Goal: Task Accomplishment & Management: Use online tool/utility

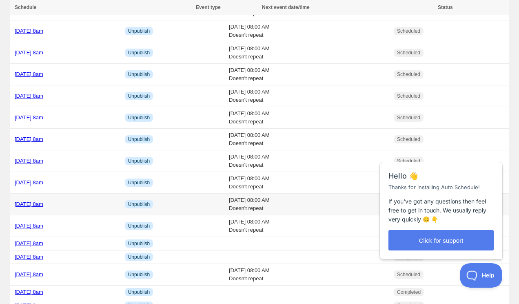
click at [120, 201] on div "[DATE] 8am" at bounding box center [67, 204] width 105 height 8
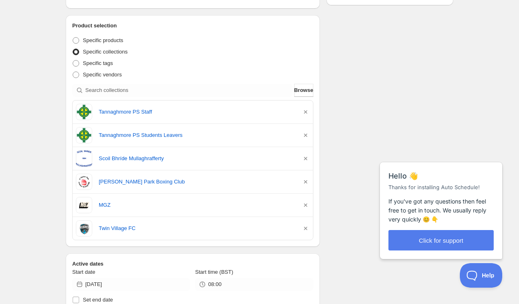
scroll to position [142, 0]
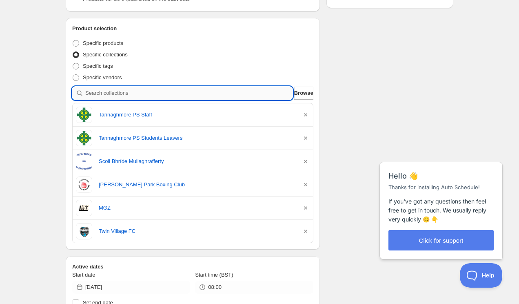
click at [127, 93] on input "search" at bounding box center [188, 93] width 207 height 13
paste input "Scoil Samhthann Students"
type input "Scoil Samhthann Students"
